Goal: Navigation & Orientation: Find specific page/section

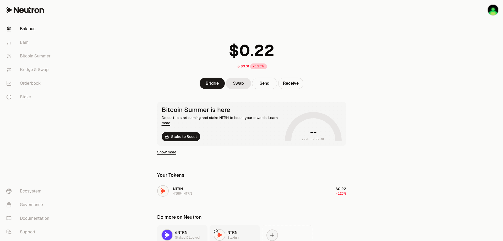
scroll to position [47, 0]
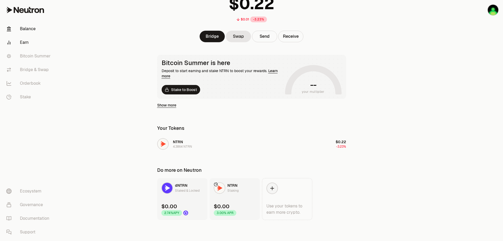
click at [31, 44] on link "Earn" at bounding box center [29, 43] width 54 height 14
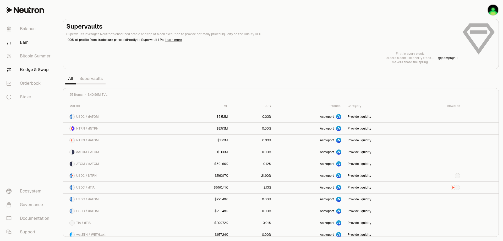
click at [37, 66] on link "Bridge & Swap" at bounding box center [29, 70] width 54 height 14
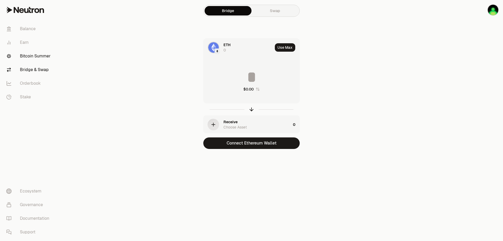
click at [43, 58] on link "Bitcoin Summer" at bounding box center [29, 56] width 54 height 14
